Goal: Information Seeking & Learning: Learn about a topic

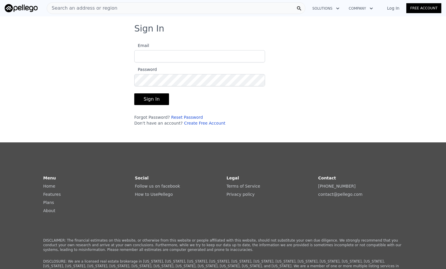
type input "[PERSON_NAME][EMAIL_ADDRESS][DOMAIN_NAME]"
click at [162, 95] on button "Sign In" at bounding box center [151, 99] width 35 height 12
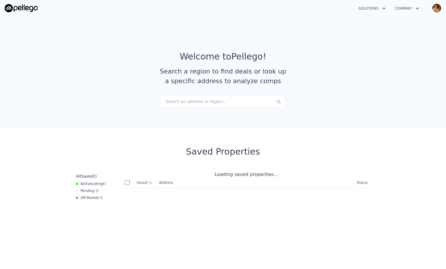
click at [209, 103] on div "Search an address or region..." at bounding box center [222, 101] width 125 height 13
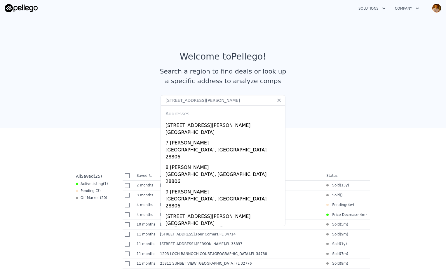
type input "[STREET_ADDRESS][PERSON_NAME]"
click at [208, 131] on div "[GEOGRAPHIC_DATA]" at bounding box center [223, 133] width 117 height 8
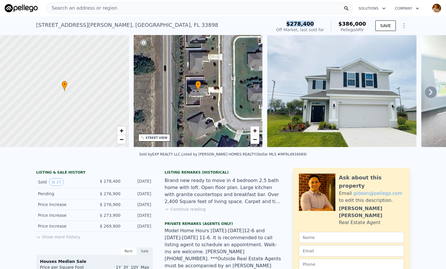
drag, startPoint x: 298, startPoint y: 23, endPoint x: 318, endPoint y: 24, distance: 20.7
click at [314, 24] on span "$278,400" at bounding box center [300, 24] width 28 height 6
drag, startPoint x: 318, startPoint y: 24, endPoint x: 272, endPoint y: 26, distance: 46.7
click at [269, 26] on div "[STREET_ADDRESS][PERSON_NAME] Sold [DATE] for $278,400 (~ARV $386k )" at bounding box center [152, 27] width 233 height 16
drag, startPoint x: 340, startPoint y: 22, endPoint x: 365, endPoint y: 23, distance: 24.8
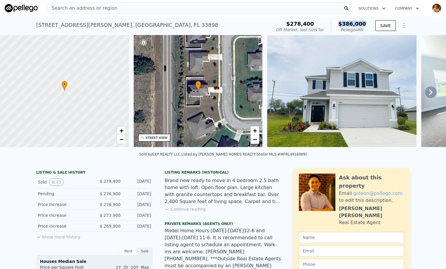
click at [365, 23] on div "$386,000 Pellego ARV" at bounding box center [348, 27] width 35 height 12
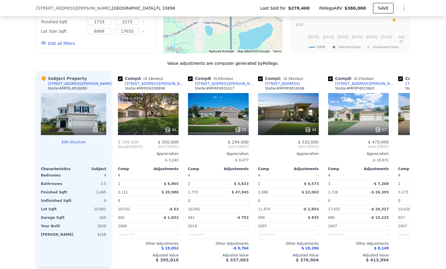
scroll to position [698, 0]
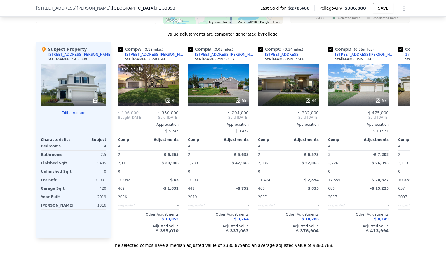
click at [141, 67] on div "This is a Flip 41" at bounding box center [148, 85] width 61 height 42
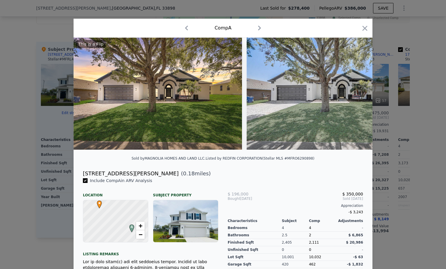
click at [353, 94] on icon at bounding box center [357, 94] width 12 height 12
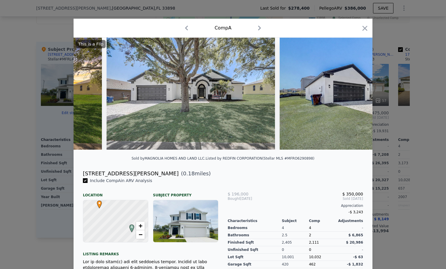
click at [353, 94] on icon at bounding box center [357, 94] width 12 height 12
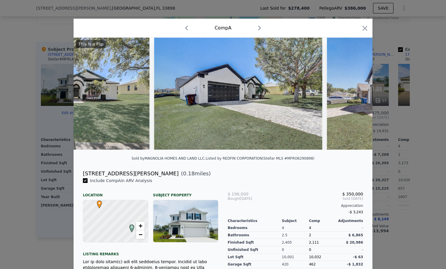
scroll to position [0, 280]
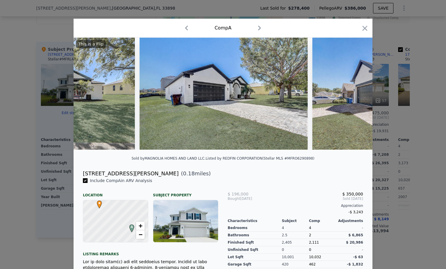
click at [353, 94] on div "This is a Flip" at bounding box center [223, 94] width 299 height 112
click at [355, 95] on icon at bounding box center [357, 94] width 4 height 6
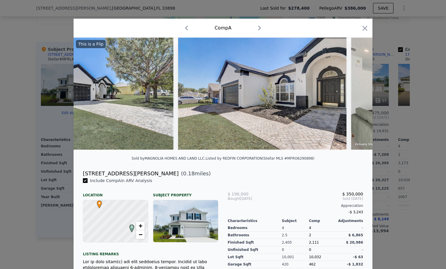
scroll to position [0, 420]
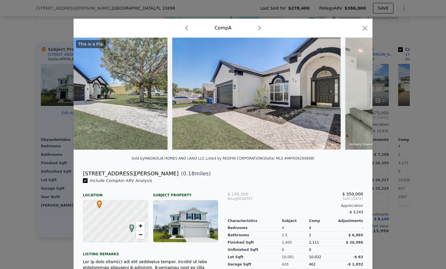
click at [354, 95] on img at bounding box center [429, 94] width 168 height 112
click at [354, 93] on icon at bounding box center [357, 94] width 12 height 12
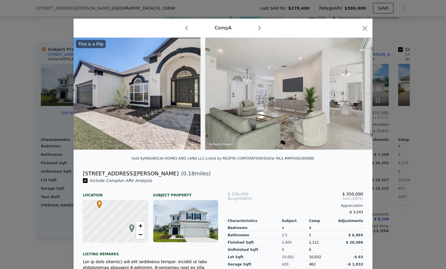
click at [353, 96] on icon at bounding box center [357, 94] width 12 height 12
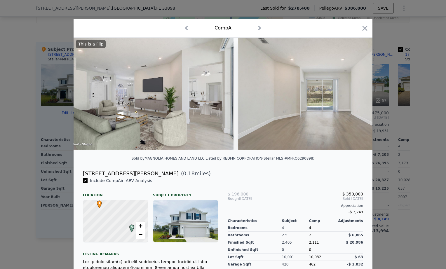
click at [353, 96] on img at bounding box center [321, 94] width 167 height 112
click at [355, 96] on icon at bounding box center [357, 94] width 4 height 6
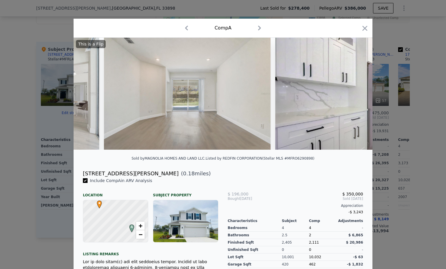
scroll to position [0, 840]
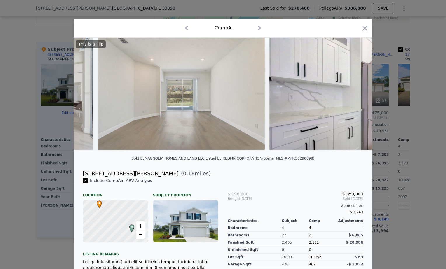
click at [366, 28] on icon "button" at bounding box center [365, 28] width 8 height 8
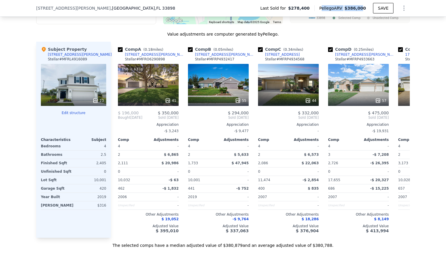
drag, startPoint x: 326, startPoint y: 9, endPoint x: 363, endPoint y: 6, distance: 37.7
click at [363, 6] on div "Pellego ARV $386,000" at bounding box center [342, 8] width 47 height 6
drag, startPoint x: 363, startPoint y: 6, endPoint x: 426, endPoint y: 48, distance: 75.3
click at [426, 48] on div "We found 12 sales that match your search Listings provided by Stellar MLS . Fil…" at bounding box center [223, 76] width 446 height 343
